Goal: Transaction & Acquisition: Purchase product/service

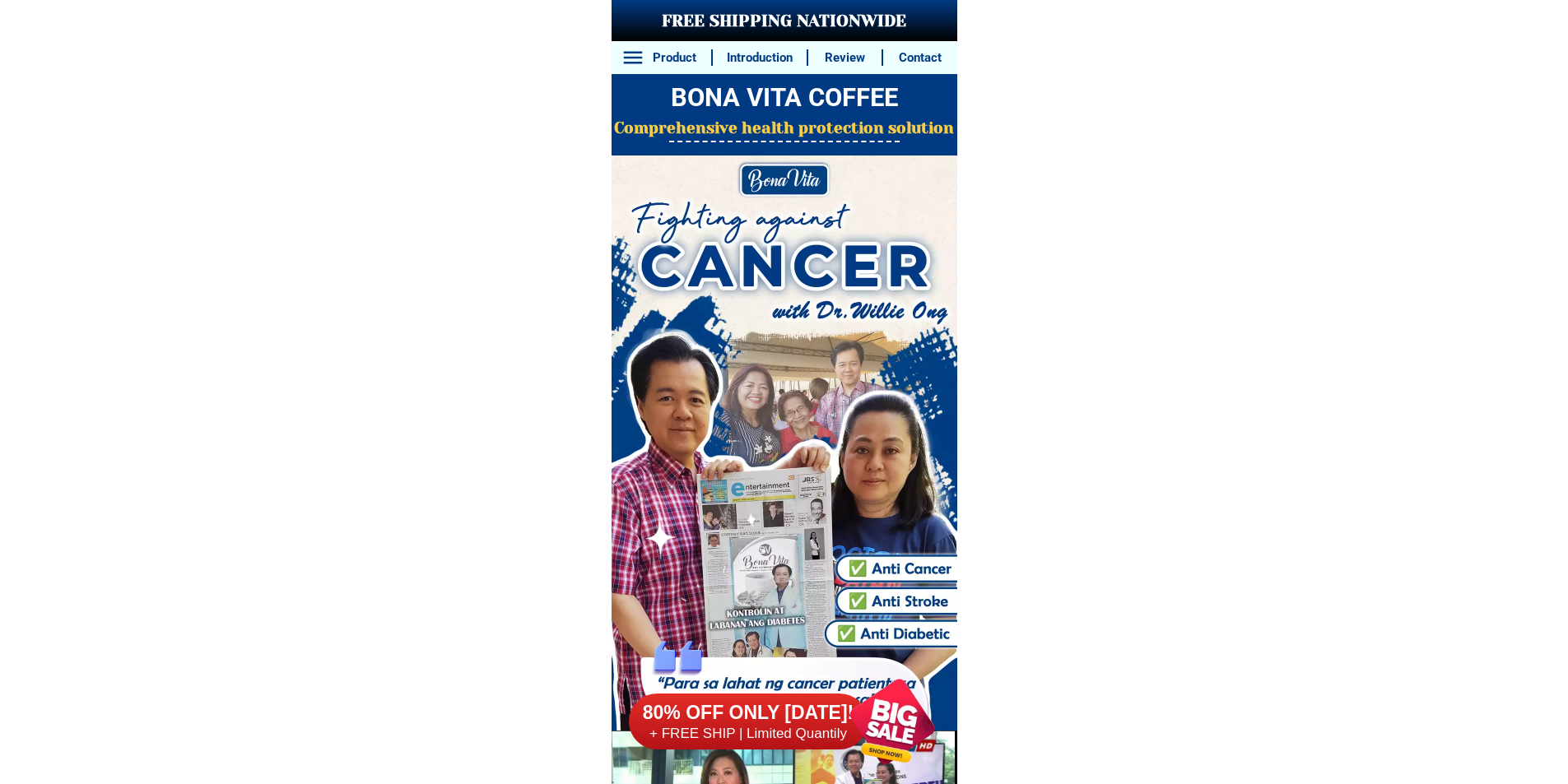
click at [819, 718] on h6 "80% OFF ONLY [DATE]!" at bounding box center [746, 713] width 243 height 26
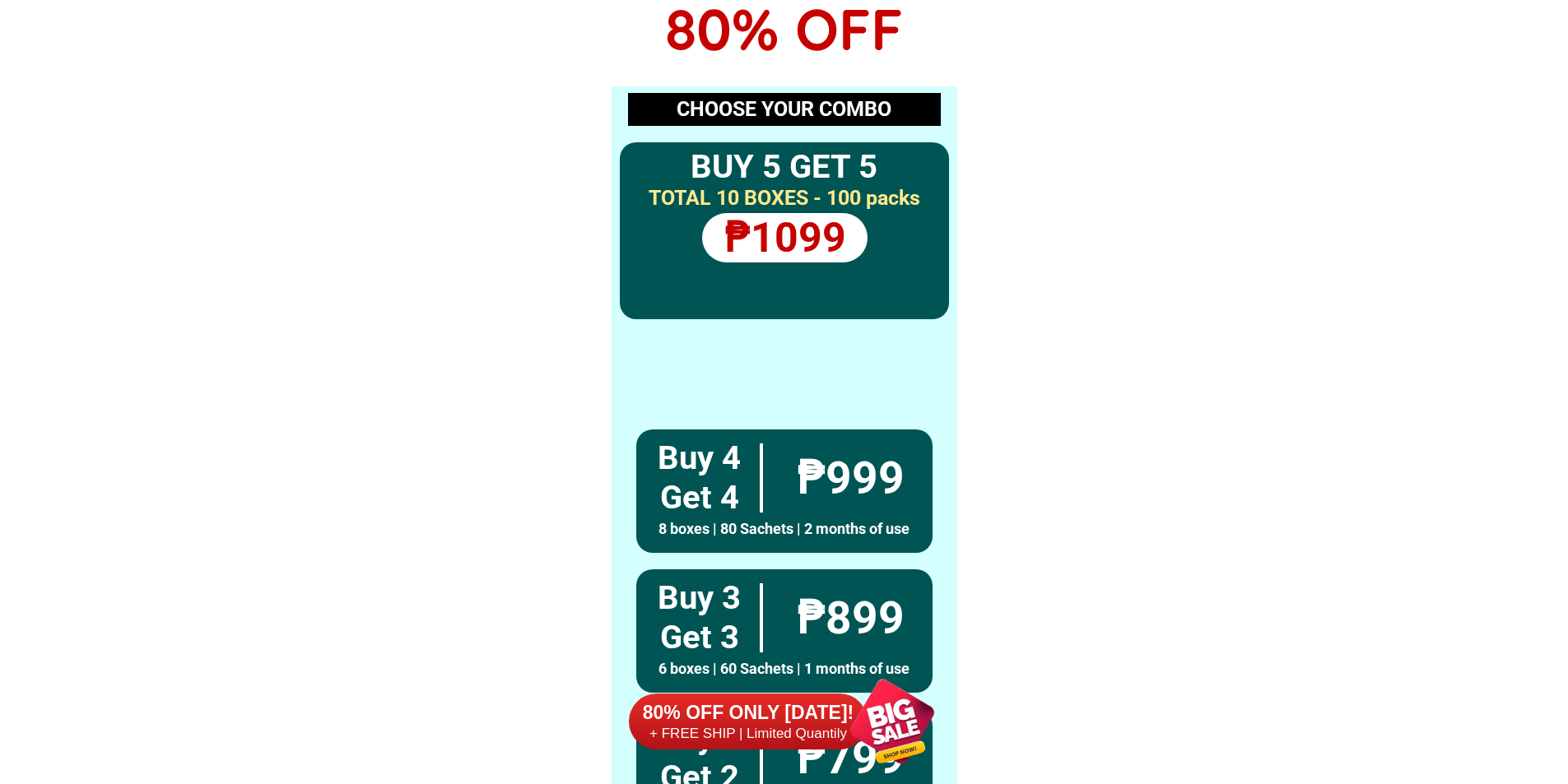
scroll to position [12967, 0]
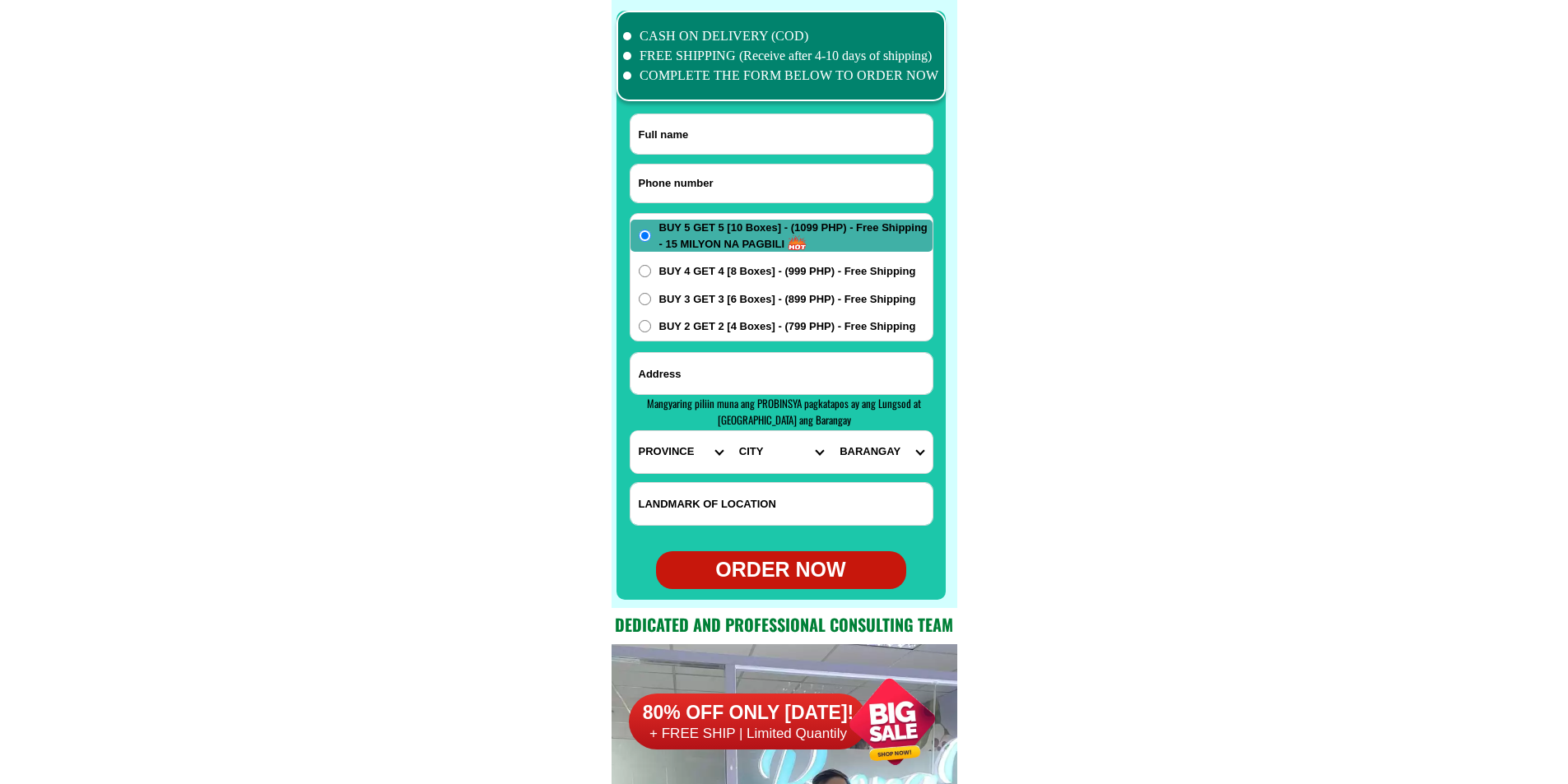
click at [750, 177] on input "Input phone_number" at bounding box center [781, 183] width 302 height 37
click at [709, 177] on input "Input phone_number" at bounding box center [781, 183] width 302 height 37
paste input "09534354038"
type input "09534354038"
click at [714, 141] on input "Input full_name" at bounding box center [781, 133] width 302 height 39
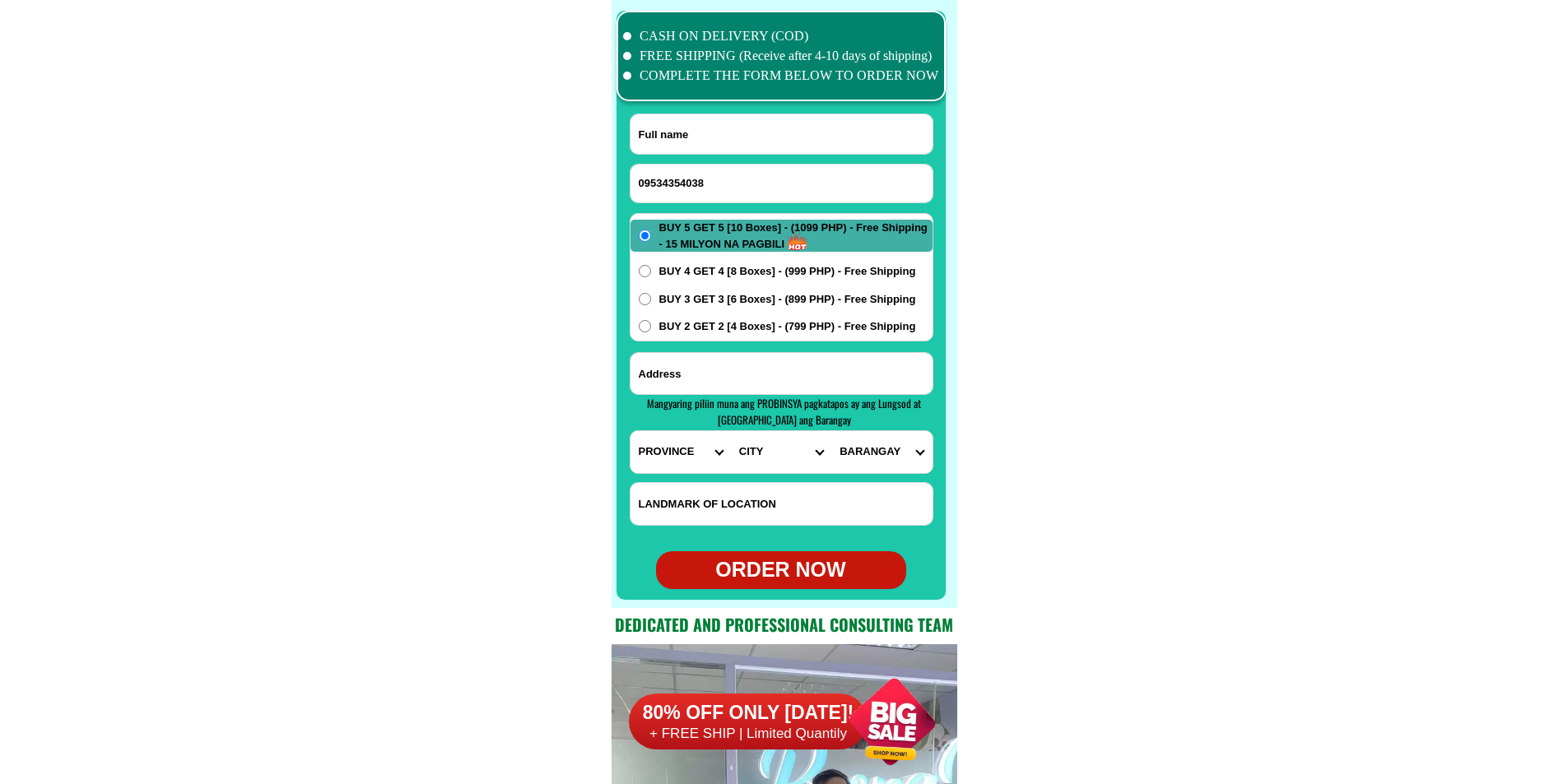
paste input "[PERSON_NAME]"
type input "[PERSON_NAME]"
click at [749, 379] on input "Input address" at bounding box center [781, 373] width 302 height 41
paste input "prk Mahogany Ayan king2x pantukan davao de oro"
type input "prk Mahogany Ayan king2x pantukan davao de oro"
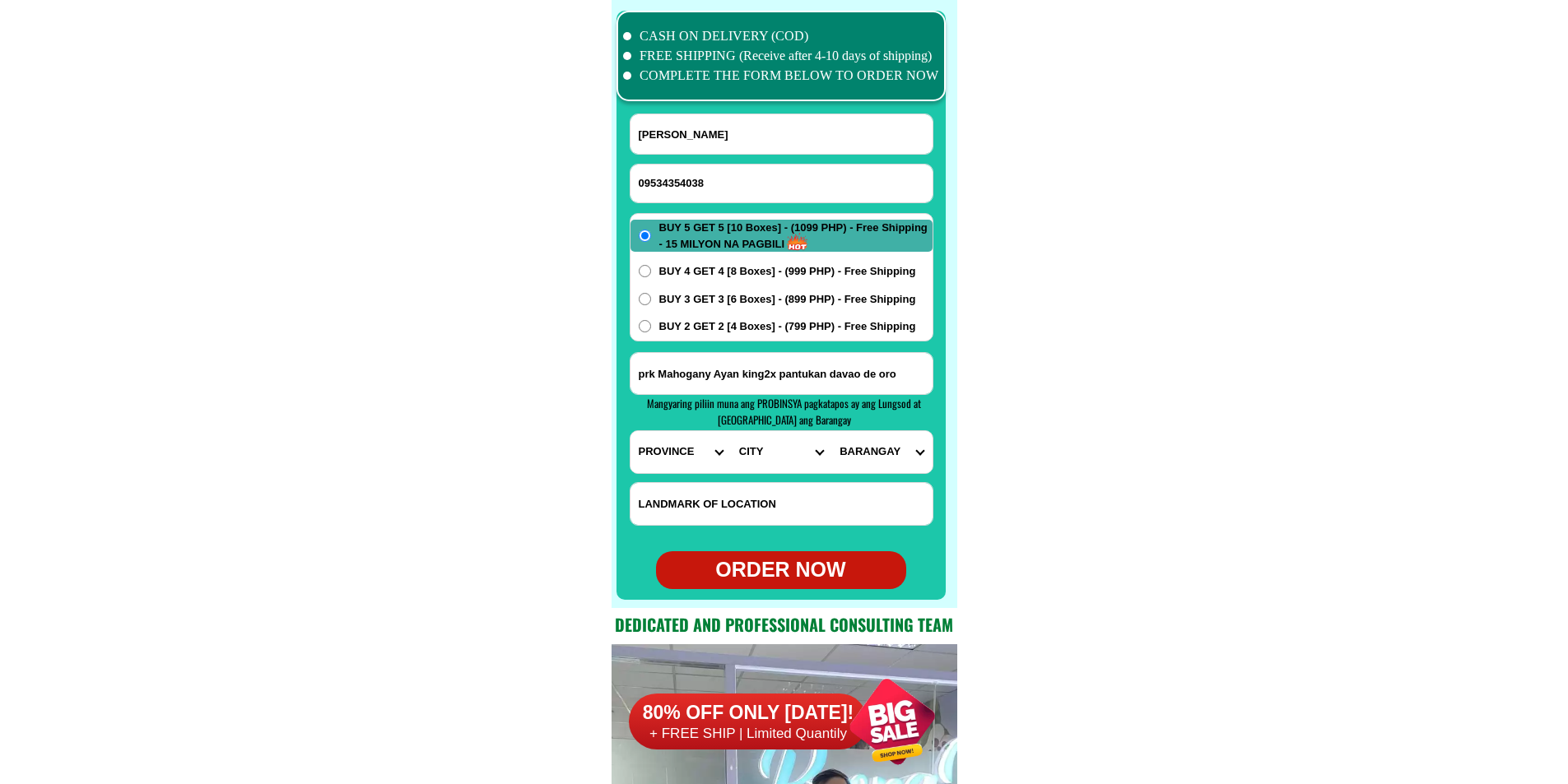
click at [656, 462] on select "PROVINCE [GEOGRAPHIC_DATA] [GEOGRAPHIC_DATA][PERSON_NAME][GEOGRAPHIC_DATA][GEOG…" at bounding box center [680, 452] width 101 height 42
select select "63_882"
click at [630, 431] on select "PROVINCE [GEOGRAPHIC_DATA] [GEOGRAPHIC_DATA][PERSON_NAME][GEOGRAPHIC_DATA][GEOG…" at bounding box center [680, 452] width 101 height 42
click at [739, 467] on select "CITY [GEOGRAPHIC_DATA]-DE-ORO-[GEOGRAPHIC_DATA] DAVAO-DE-ORO-[PERSON_NAME] Mawa…" at bounding box center [781, 452] width 101 height 42
select select "63_8827798"
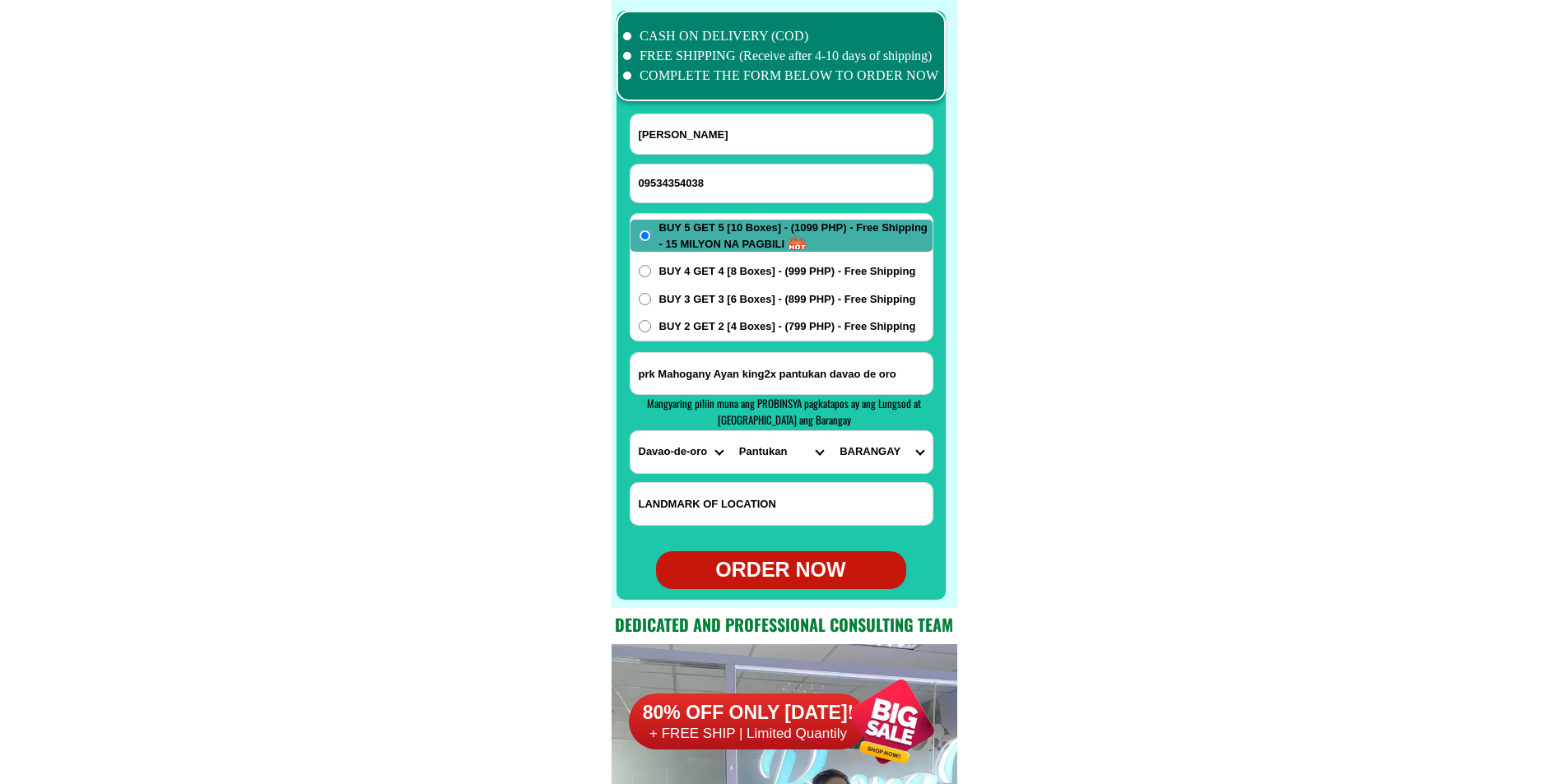
click at [731, 431] on select "CITY [GEOGRAPHIC_DATA]-DE-ORO-[GEOGRAPHIC_DATA] DAVAO-DE-ORO-[PERSON_NAME] Mawa…" at bounding box center [781, 452] width 101 height 42
click at [872, 448] on select "BARANGAY [PERSON_NAME] (pob.) Las arenas [PERSON_NAME] Napnapan [PERSON_NAME] T…" at bounding box center [881, 452] width 101 height 42
select select "63_88277988276"
click at [831, 431] on select "BARANGAY [PERSON_NAME] (pob.) Las arenas [PERSON_NAME] Napnapan [PERSON_NAME] T…" at bounding box center [881, 452] width 101 height 42
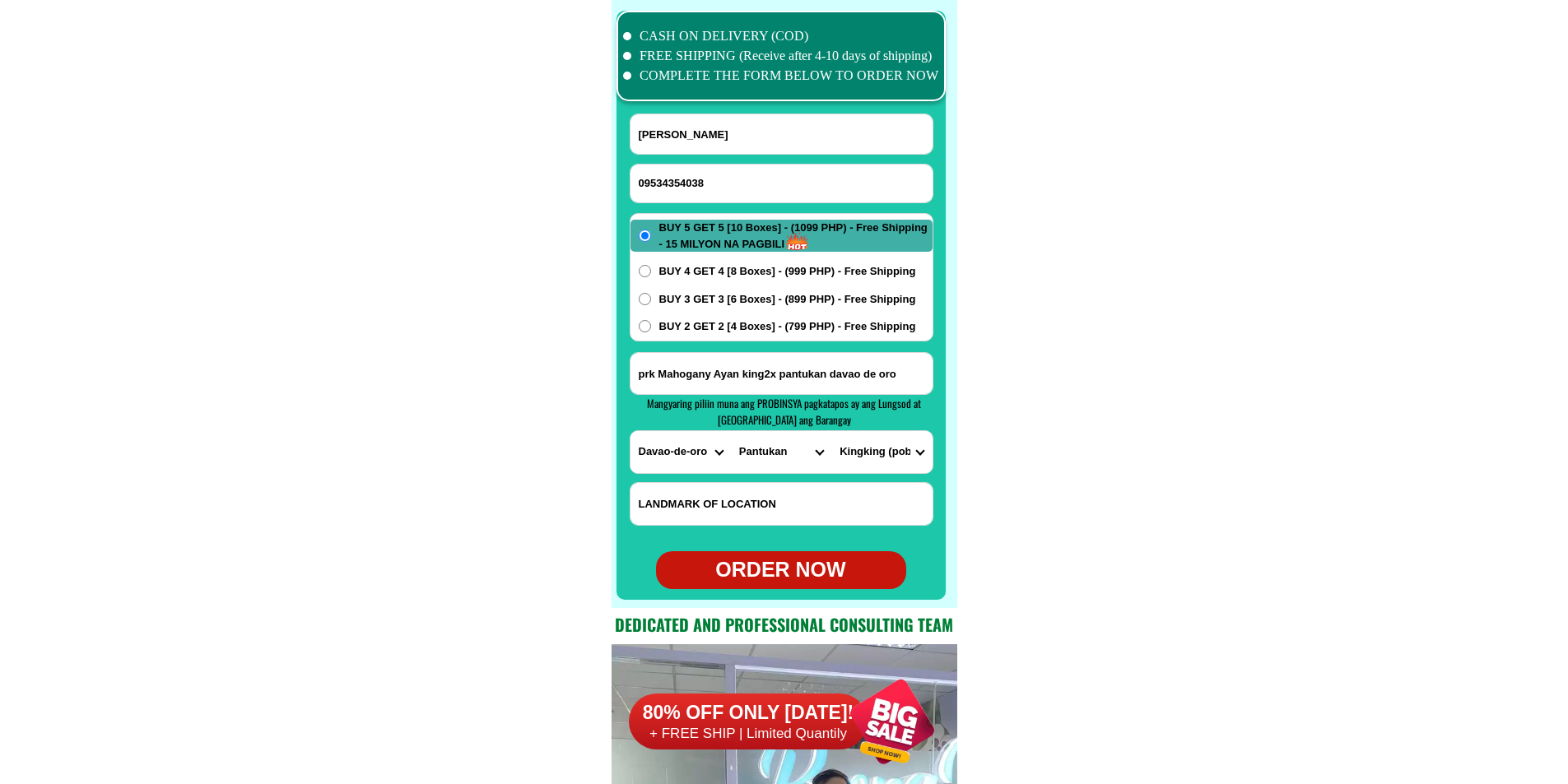
click at [807, 582] on div "ORDER NOW" at bounding box center [781, 570] width 251 height 31
type input "prk Mahogany Ayan king2x pantukan davao de oro"
radio input "true"
click at [677, 167] on input "Input phone_number" at bounding box center [781, 183] width 302 height 37
paste input "0906 064 0106"
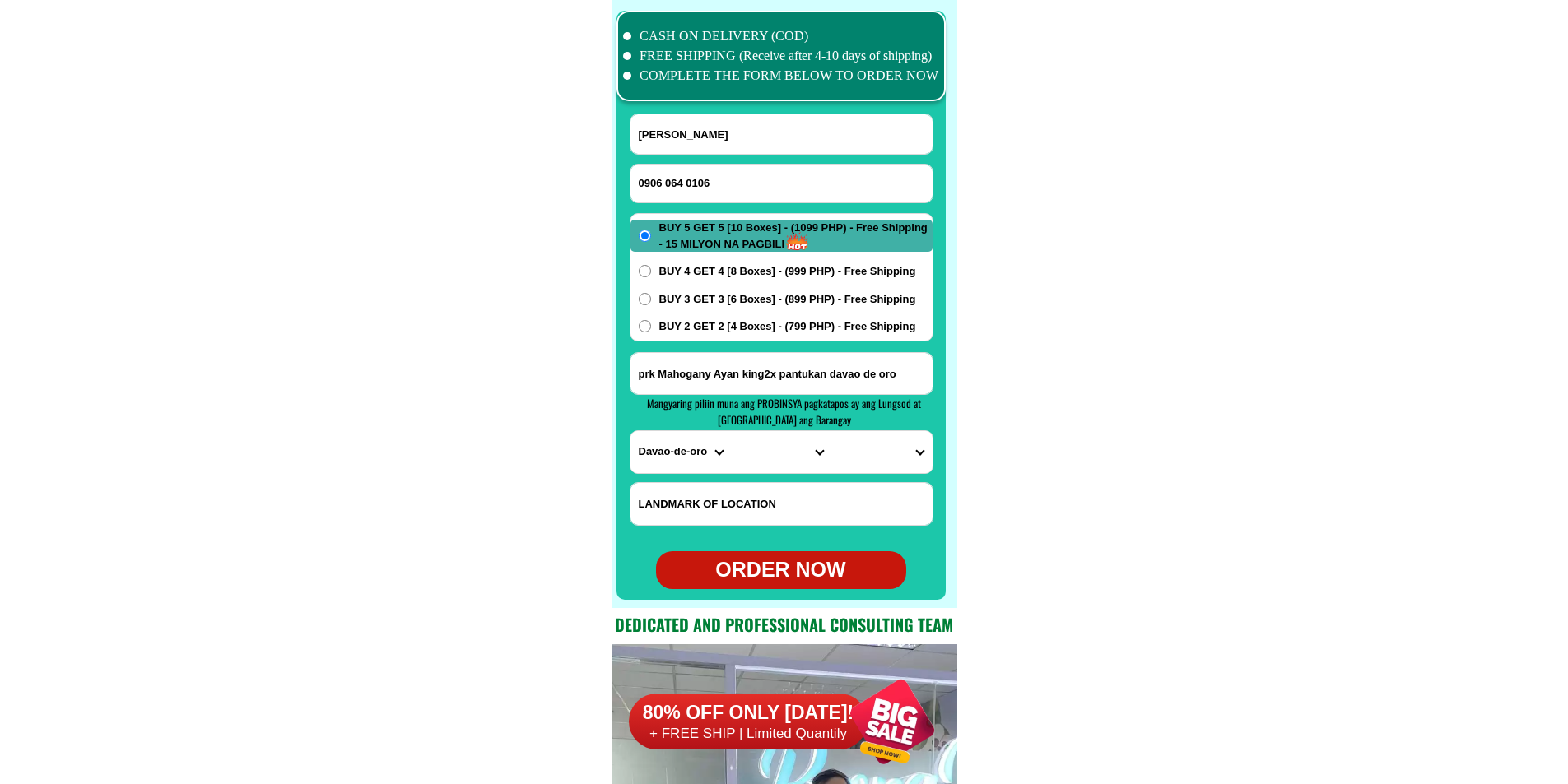
click at [662, 181] on input "0906 064 0106" at bounding box center [781, 183] width 302 height 37
click at [664, 180] on input "0906 064 0106" at bounding box center [781, 183] width 302 height 37
click at [686, 180] on input "0906064 0106" at bounding box center [781, 183] width 302 height 37
type input "09060640106"
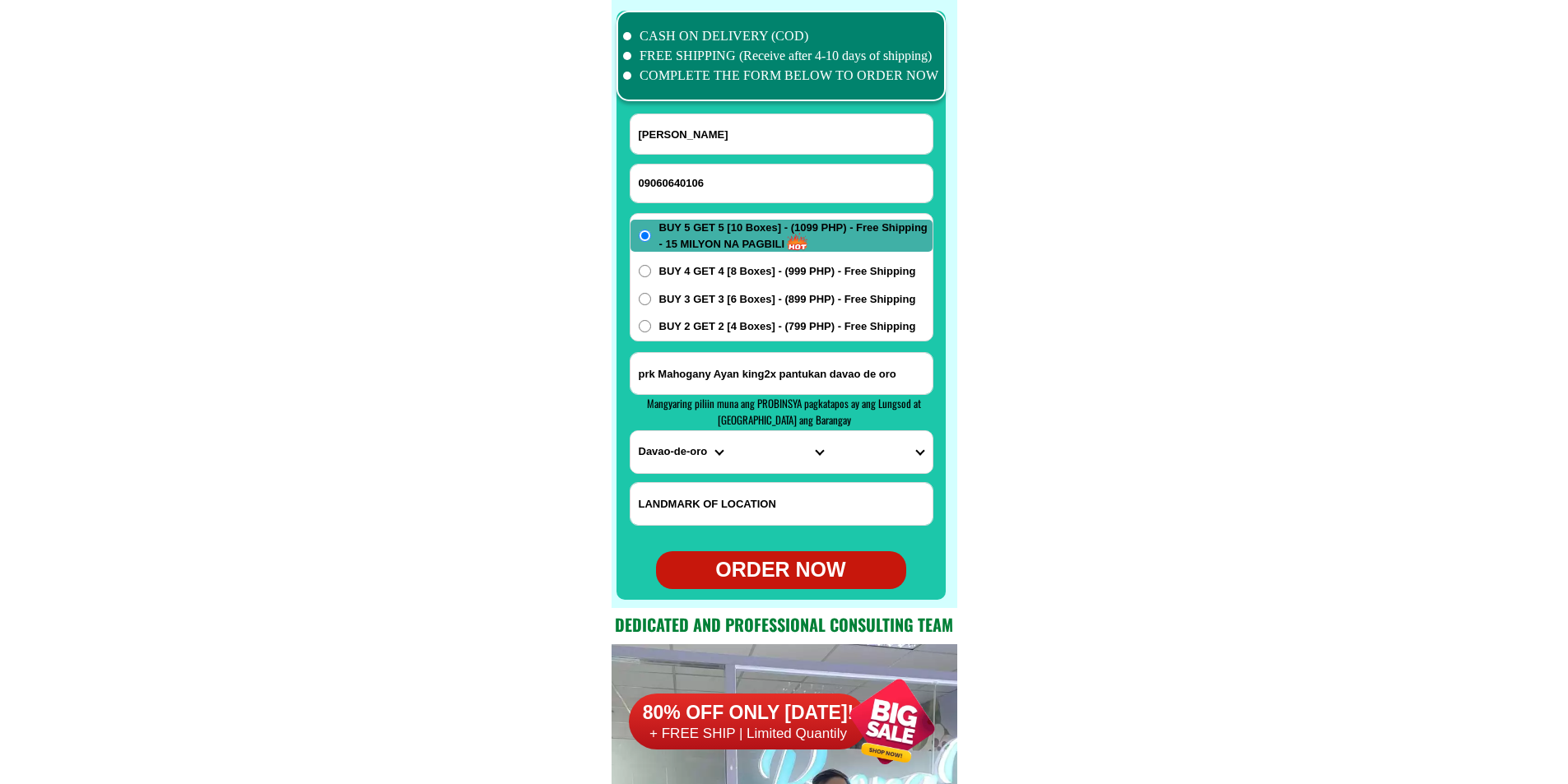
click at [765, 123] on input "[PERSON_NAME]" at bounding box center [781, 133] width 302 height 39
paste input "FEPUNZALAN PUNO"
type input "FEPUNZALAN PUNO"
click at [779, 370] on input "Input address" at bounding box center [781, 373] width 302 height 41
paste input "BARANGCA [GEOGRAPHIC_DATA] SITIO 4 LANDMARK [GEOGRAPHIC_DATA]"
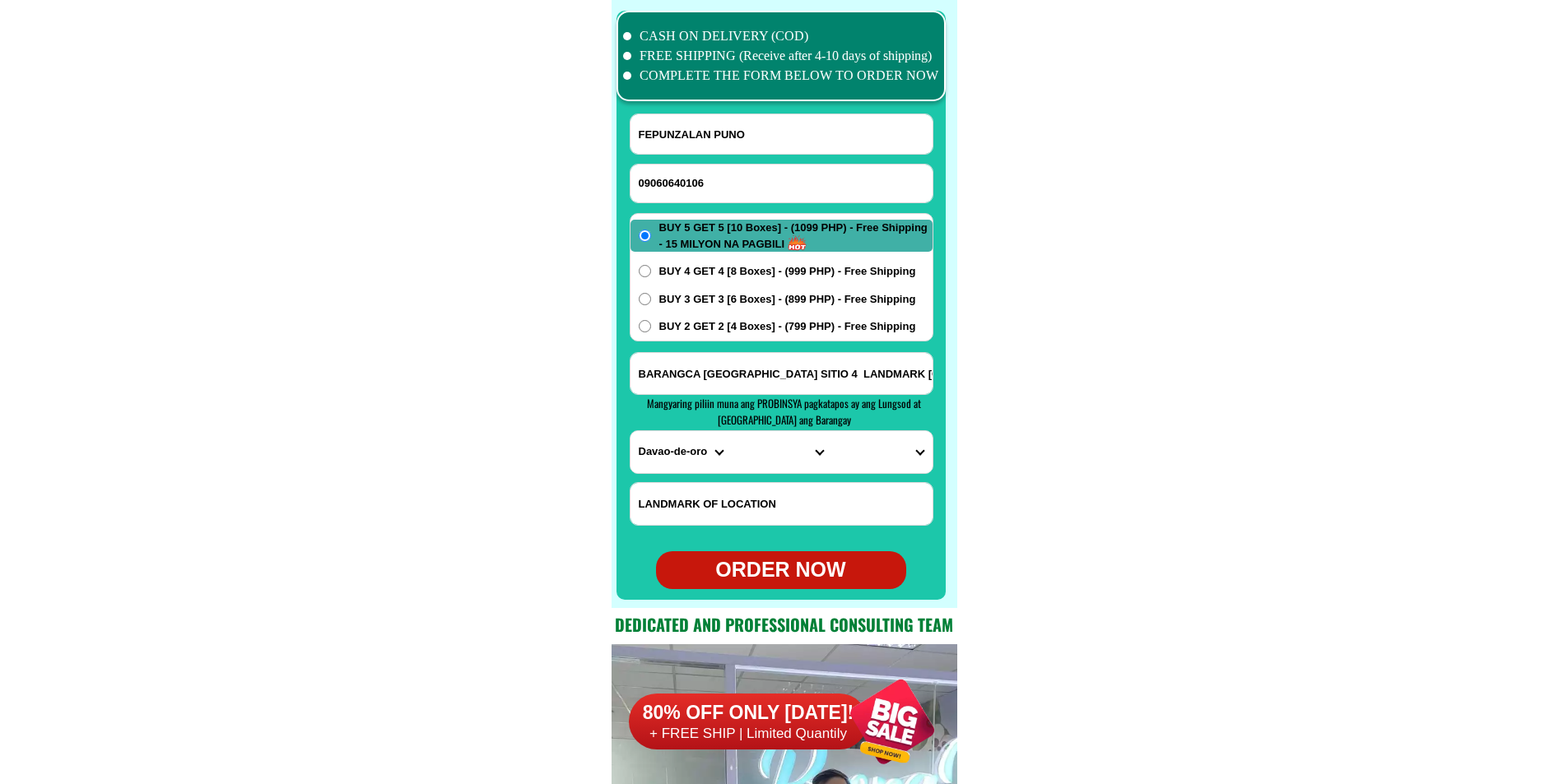
scroll to position [0, 136]
type input "BARANGCA [GEOGRAPHIC_DATA] SITIO 4 LANDMARK [GEOGRAPHIC_DATA]"
click at [668, 434] on select "PROVINCE [GEOGRAPHIC_DATA] [GEOGRAPHIC_DATA][PERSON_NAME][GEOGRAPHIC_DATA][GEOG…" at bounding box center [680, 452] width 101 height 42
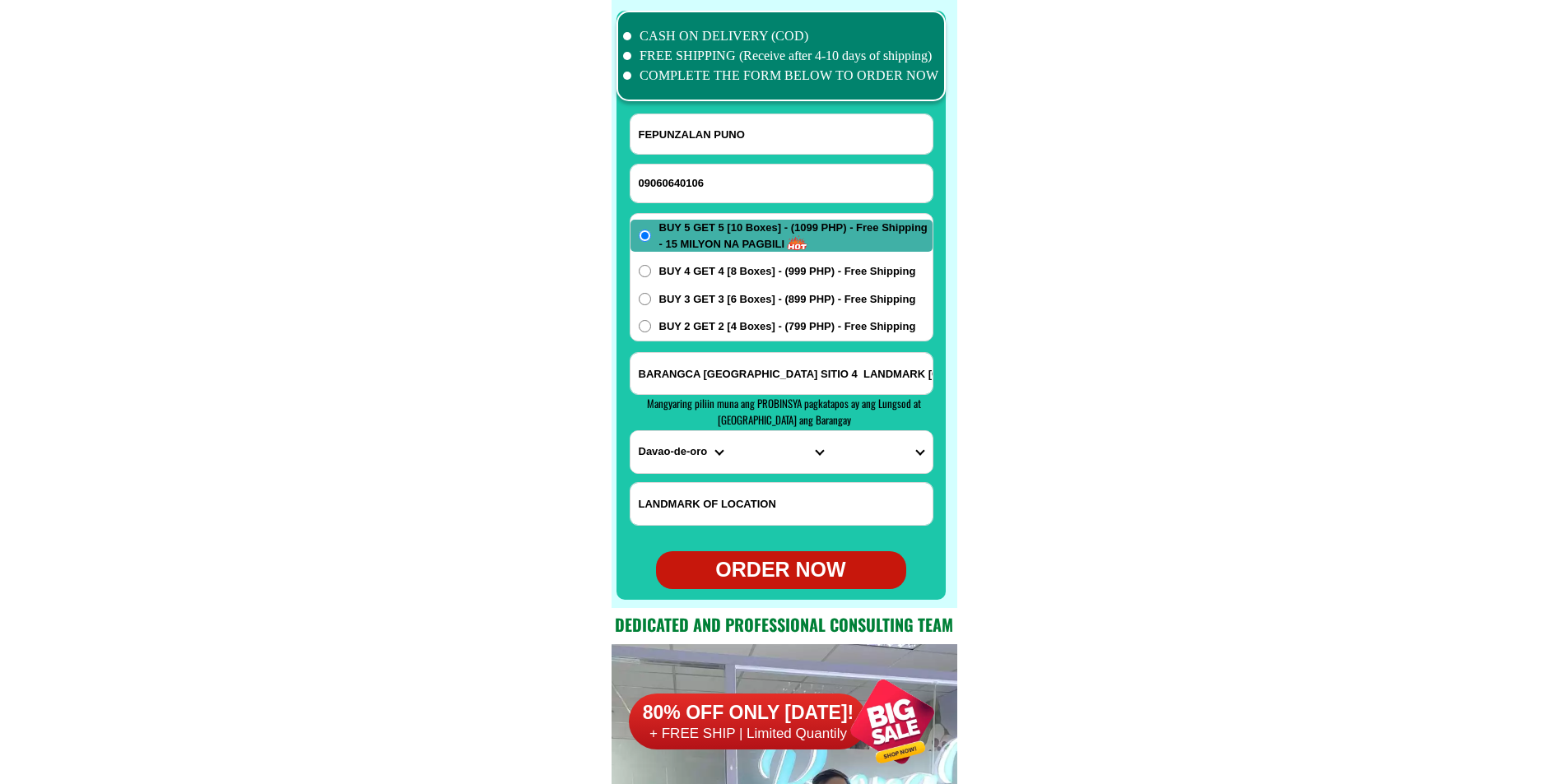
select select "63_779"
click at [630, 431] on select "PROVINCE [GEOGRAPHIC_DATA] [GEOGRAPHIC_DATA][PERSON_NAME][GEOGRAPHIC_DATA][GEOG…" at bounding box center [680, 452] width 101 height 42
click at [755, 460] on select "CITY [GEOGRAPHIC_DATA]-city [GEOGRAPHIC_DATA] Arayat Bacolor [GEOGRAPHIC_DATA] …" at bounding box center [781, 452] width 101 height 42
select select "63_7798294"
click at [731, 431] on select "CITY [GEOGRAPHIC_DATA]-city [GEOGRAPHIC_DATA] Arayat Bacolor [GEOGRAPHIC_DATA] …" at bounding box center [781, 452] width 101 height 42
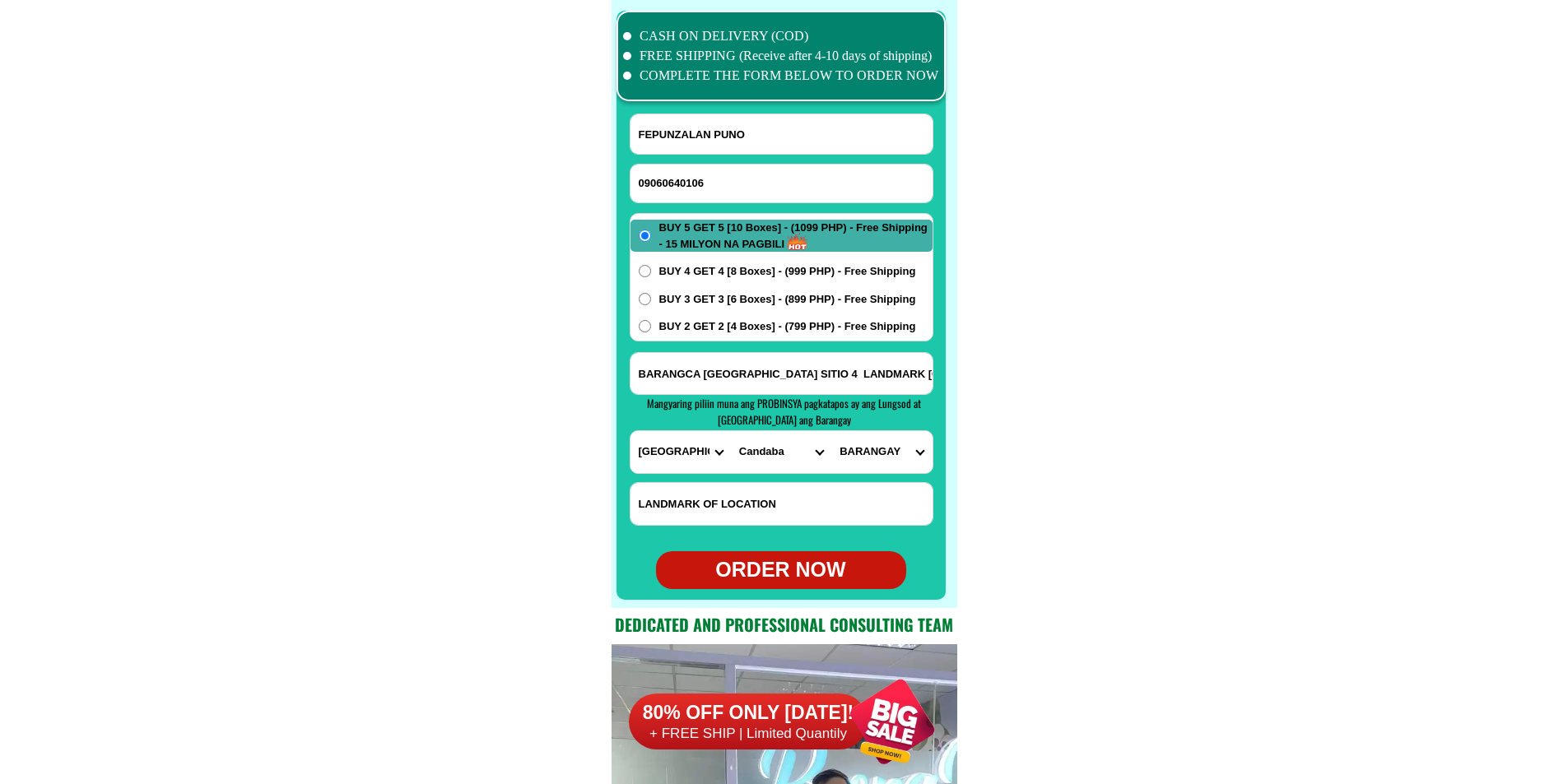
click at [856, 449] on select "BARANGAY Bahay pare [PERSON_NAME] [PERSON_NAME] (pob.) Cuayang bugtong [PERSON_…" at bounding box center [881, 452] width 101 height 42
select select "63_779829483056"
click at [831, 431] on select "BARANGAY Bahay pare [PERSON_NAME] [PERSON_NAME] (pob.) Cuayang bugtong [PERSON_…" at bounding box center [881, 452] width 101 height 42
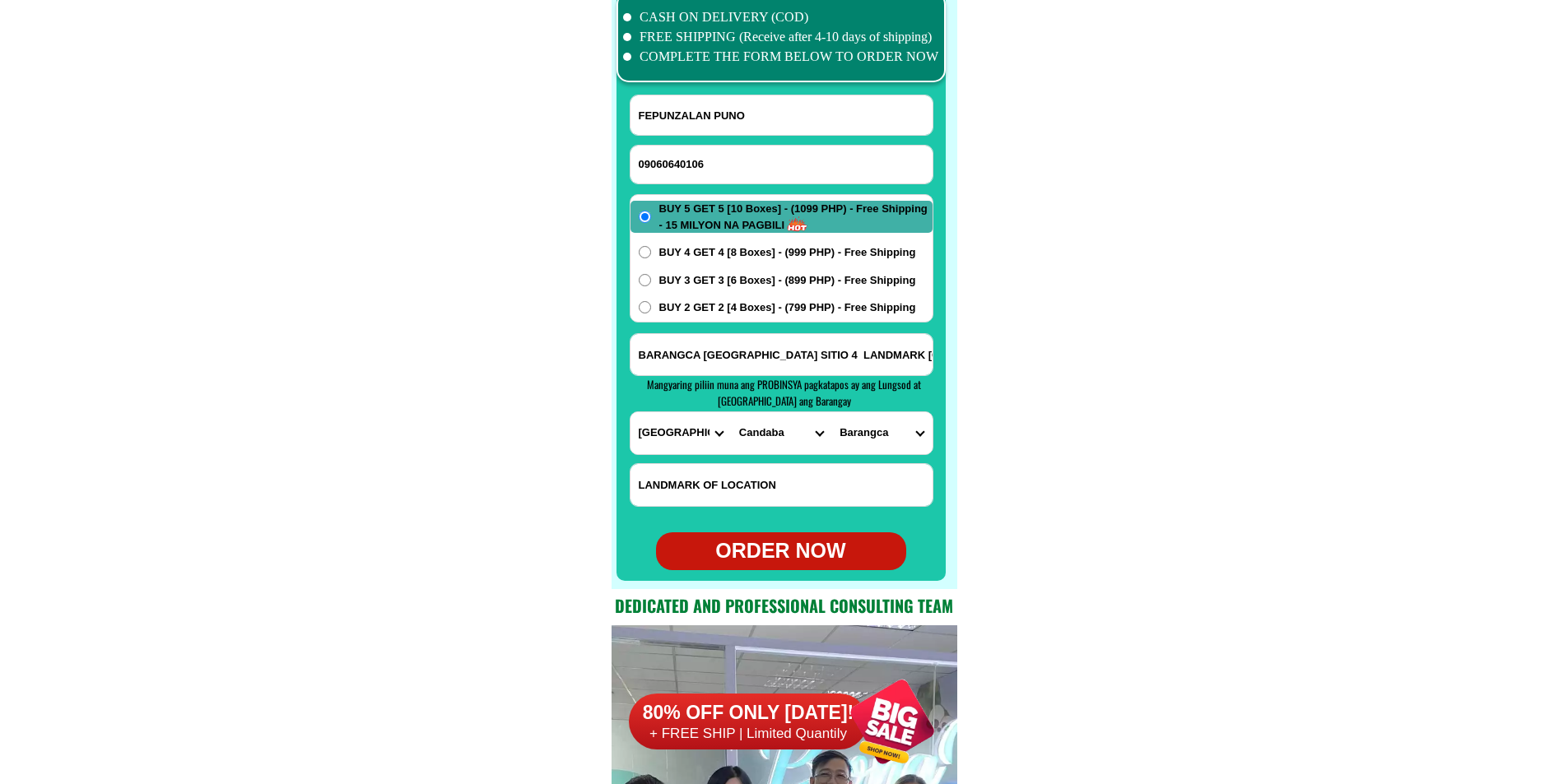
scroll to position [13049, 0]
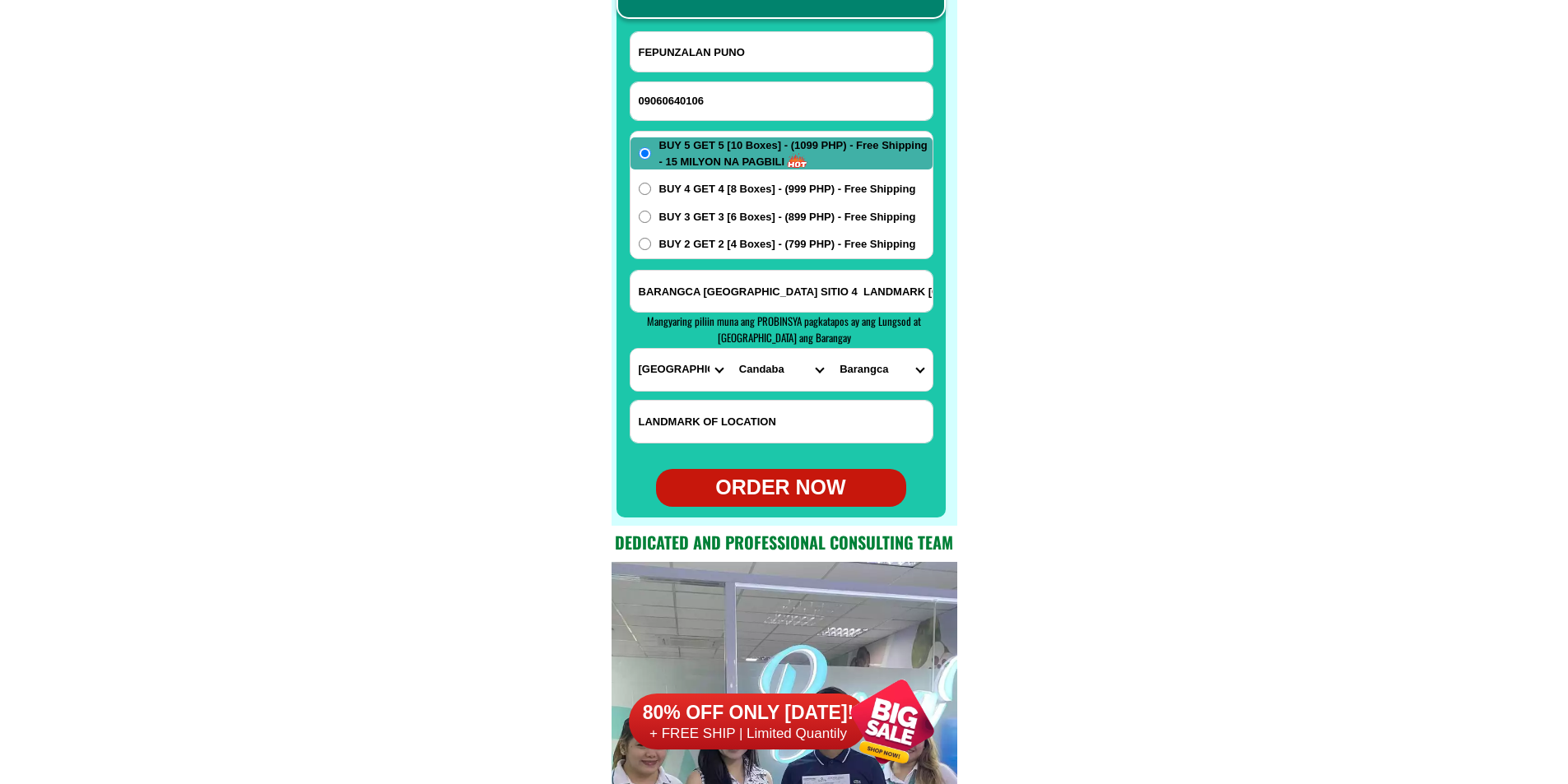
click at [809, 495] on div "ORDER NOW" at bounding box center [781, 488] width 251 height 31
type input "FEPUNZALAN PUNO"
type input "09060640106"
radio input "true"
